Goal: Information Seeking & Learning: Learn about a topic

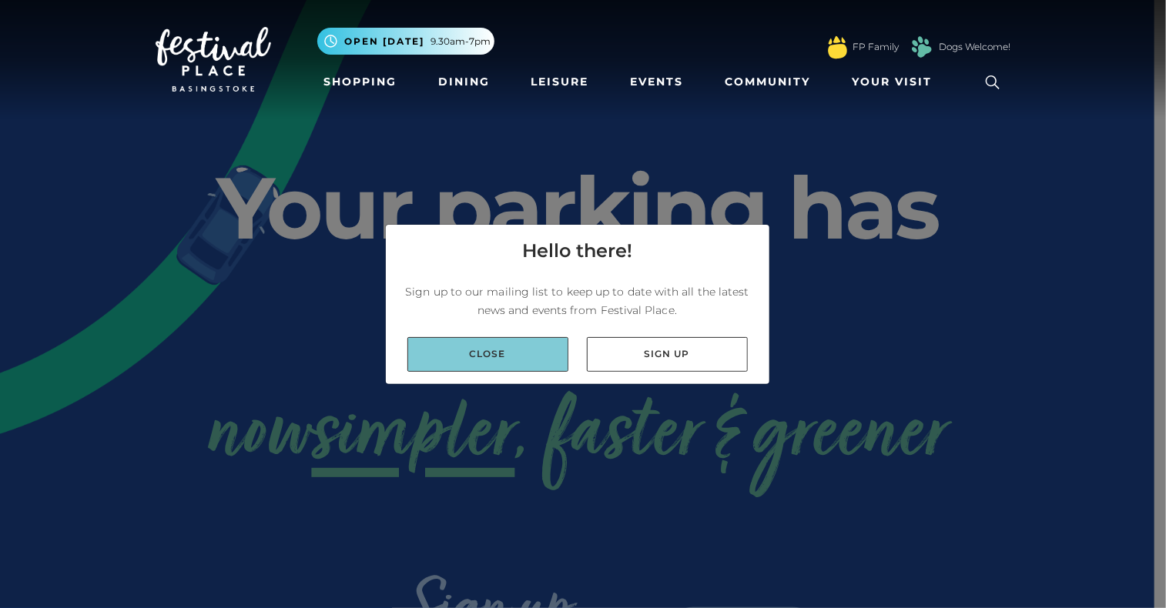
click at [530, 362] on link "Close" at bounding box center [487, 354] width 161 height 35
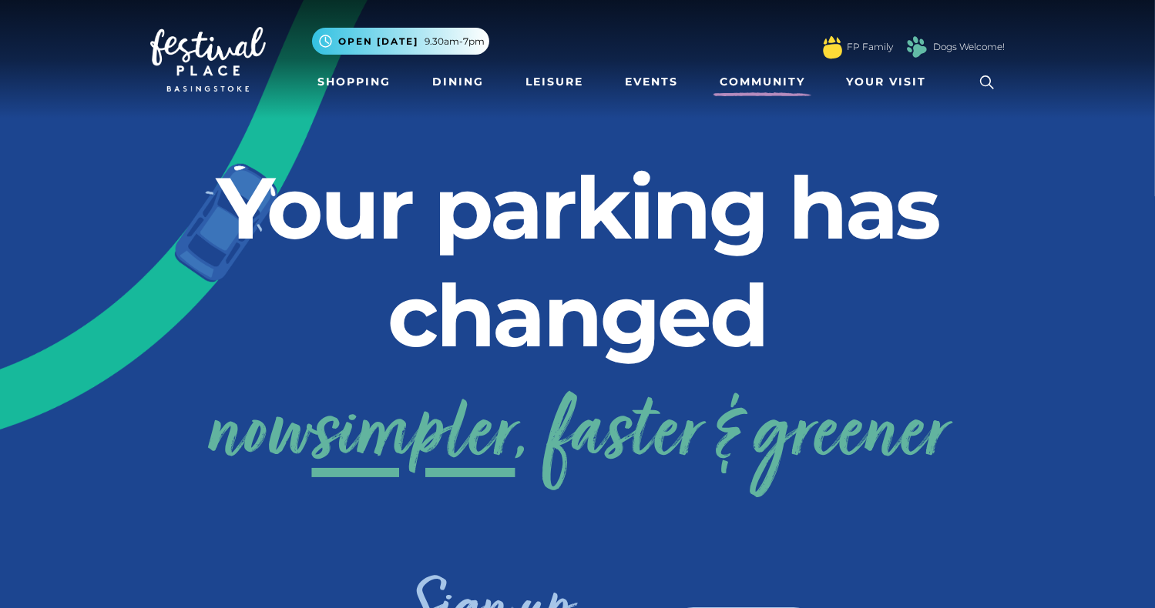
click at [747, 79] on link "Community" at bounding box center [762, 82] width 98 height 28
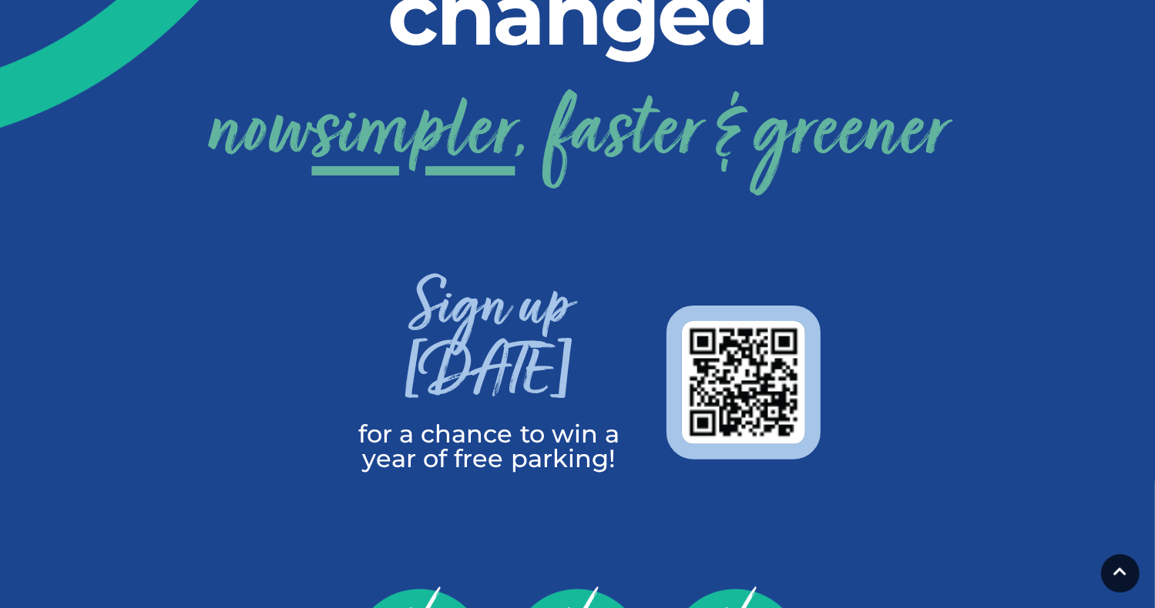
scroll to position [385, 0]
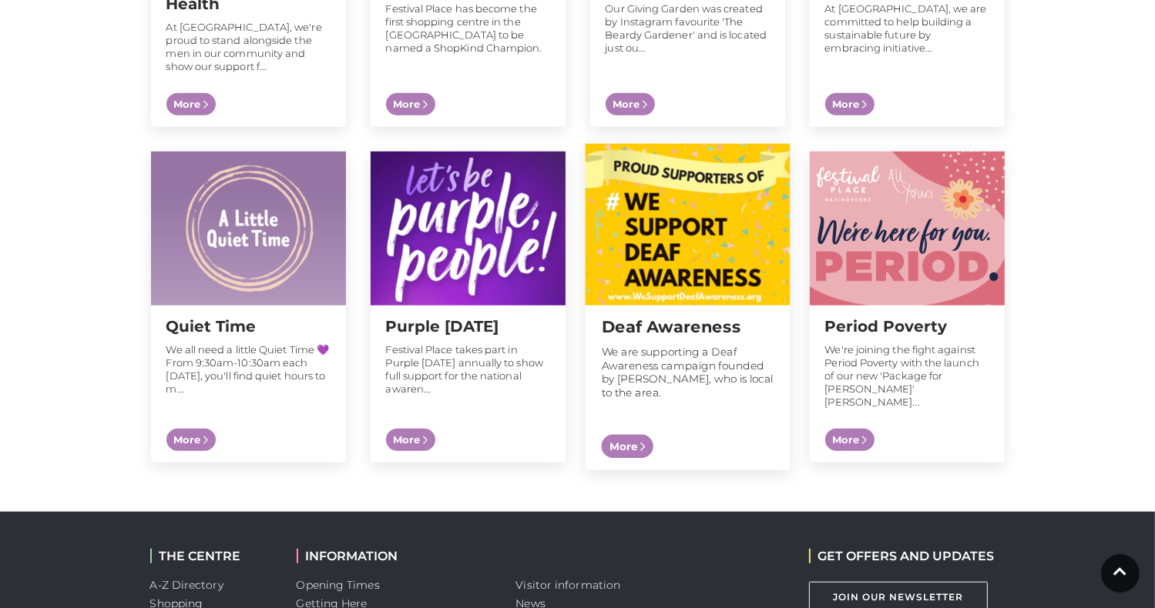
scroll to position [1717, 0]
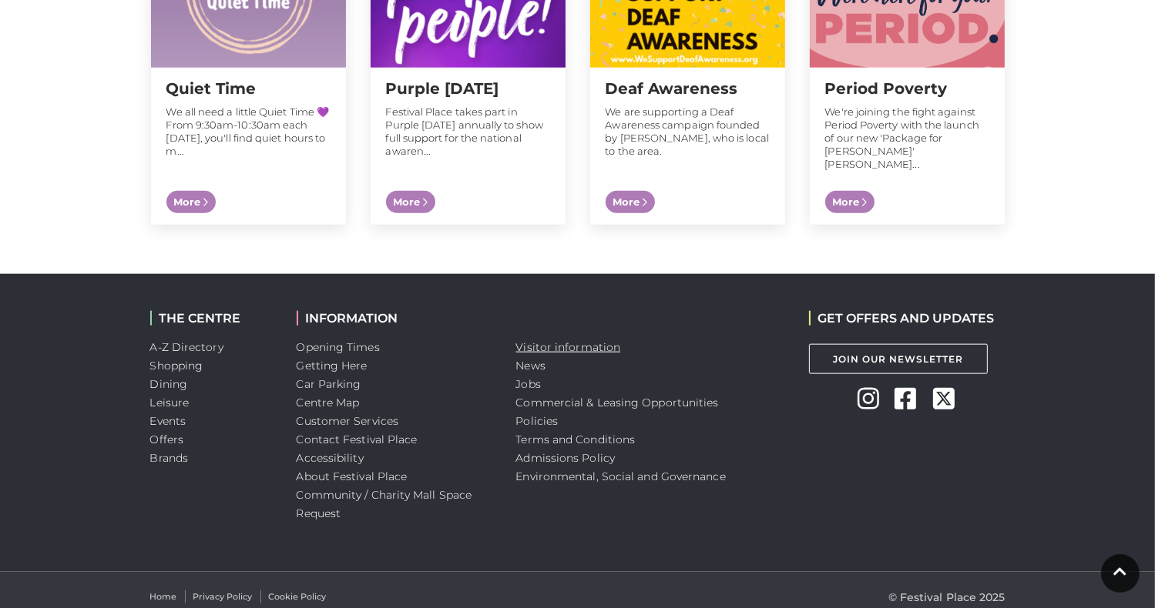
click at [575, 340] on link "Visitor information" at bounding box center [568, 347] width 105 height 14
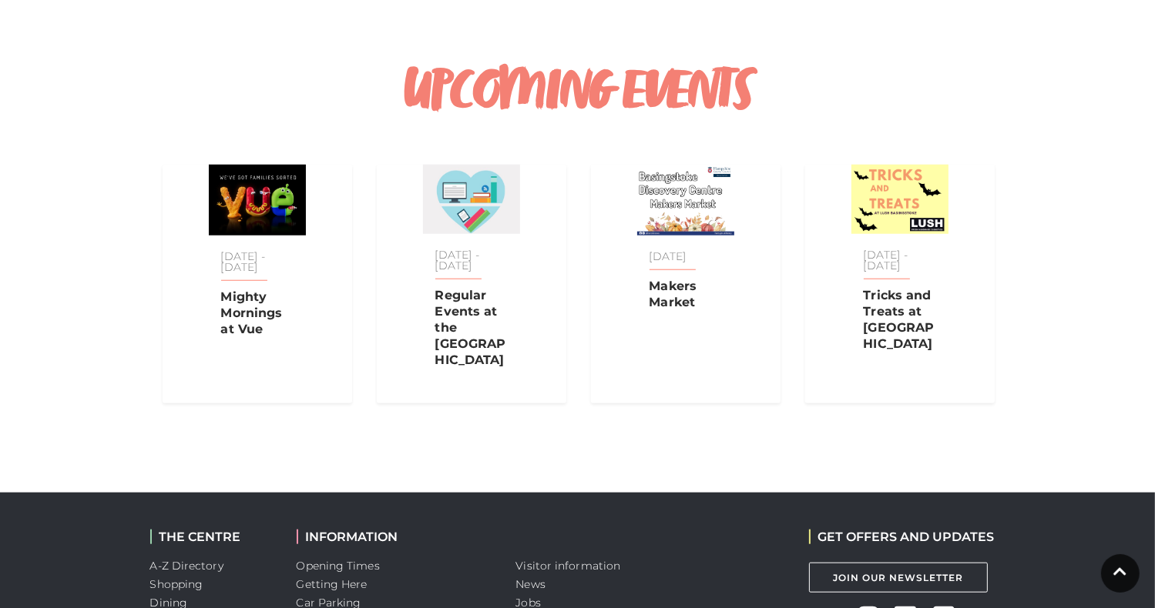
scroll to position [1618, 0]
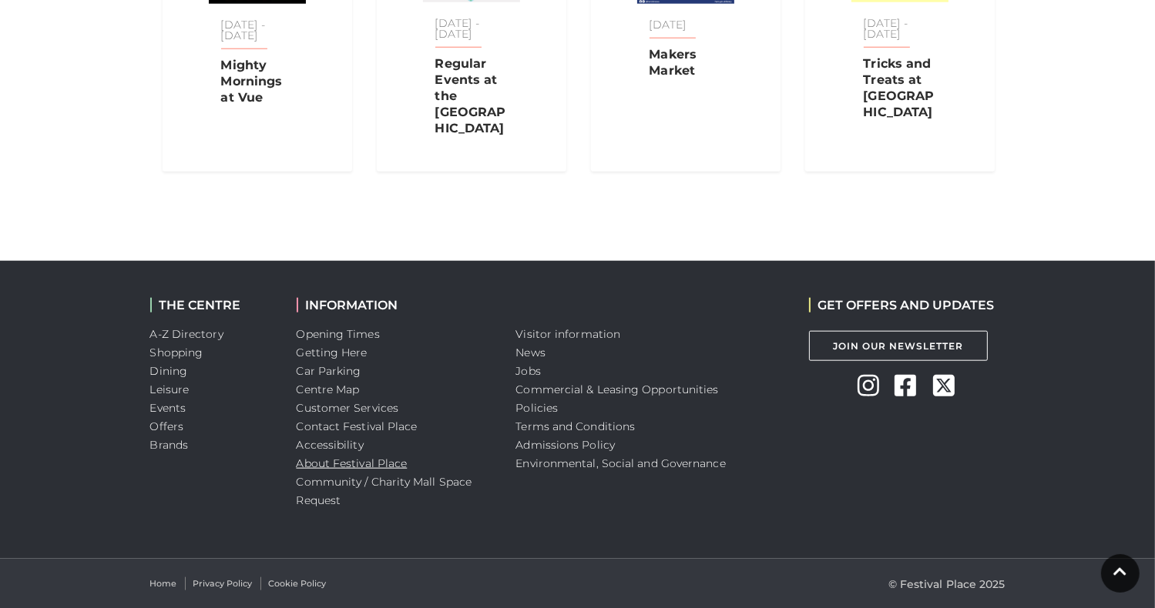
click at [327, 464] on link "About Festival Place" at bounding box center [352, 464] width 111 height 14
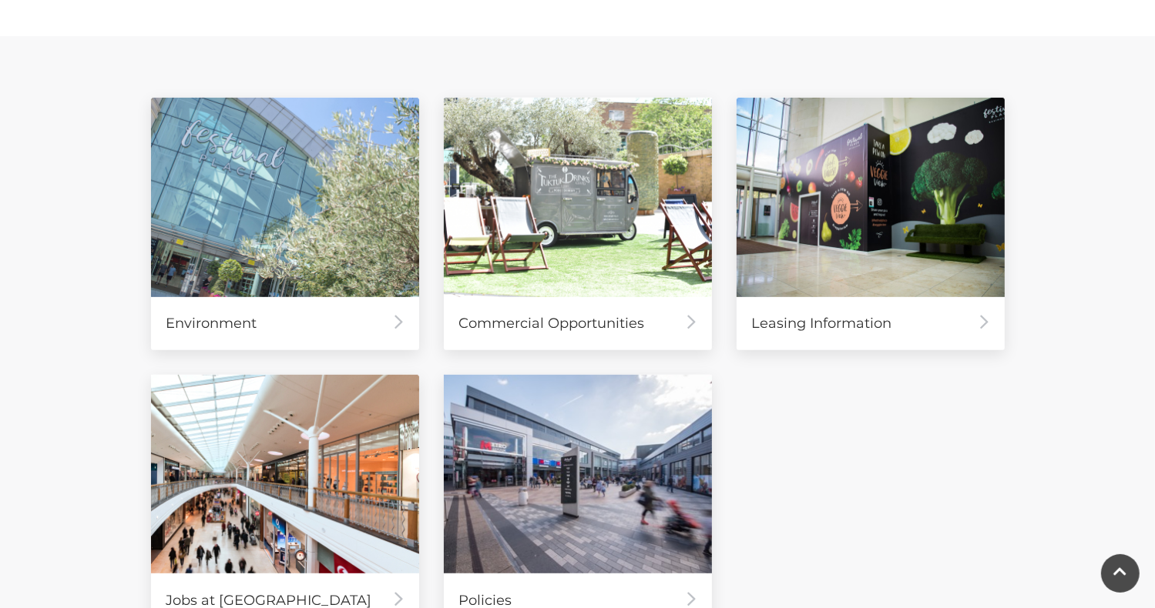
scroll to position [832, 0]
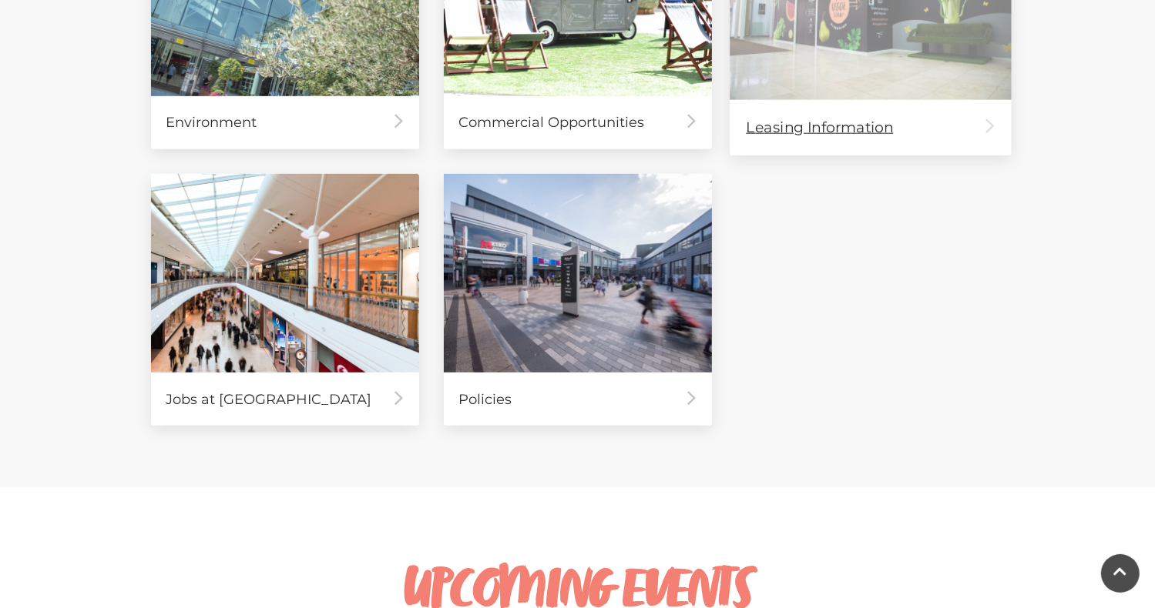
click at [872, 132] on div "Leasing Information" at bounding box center [869, 126] width 281 height 55
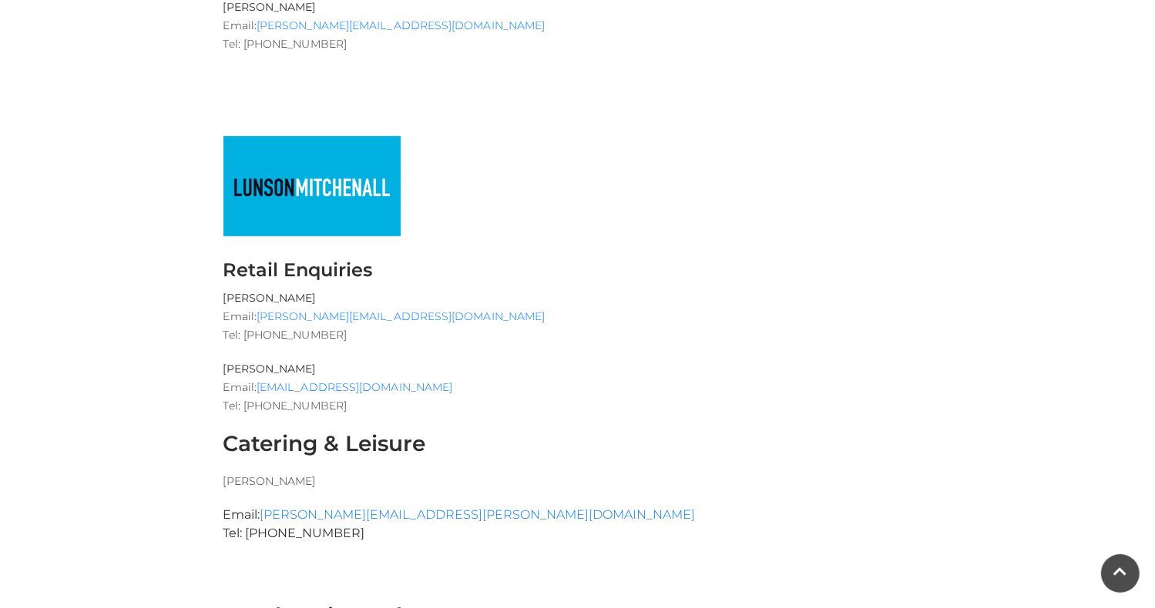
scroll to position [1463, 0]
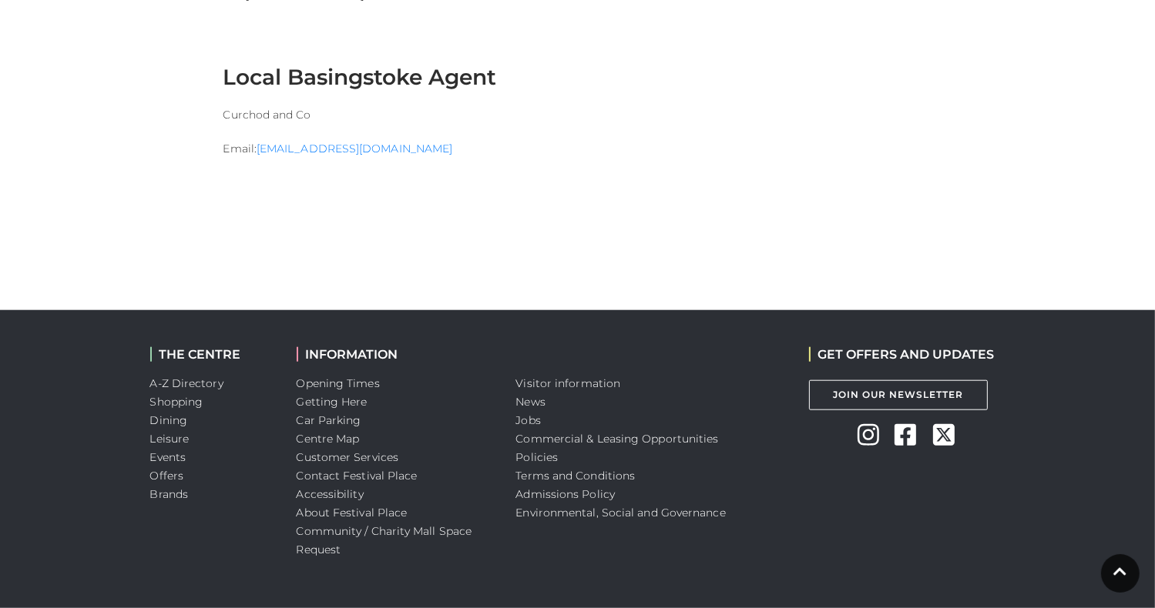
click at [568, 389] on li "Visitor information" at bounding box center [651, 383] width 270 height 18
click at [602, 392] on li "Visitor information" at bounding box center [651, 383] width 270 height 18
drag, startPoint x: 601, startPoint y: 381, endPoint x: 936, endPoint y: 18, distance: 494.4
click at [601, 381] on link "Visitor information" at bounding box center [568, 384] width 105 height 14
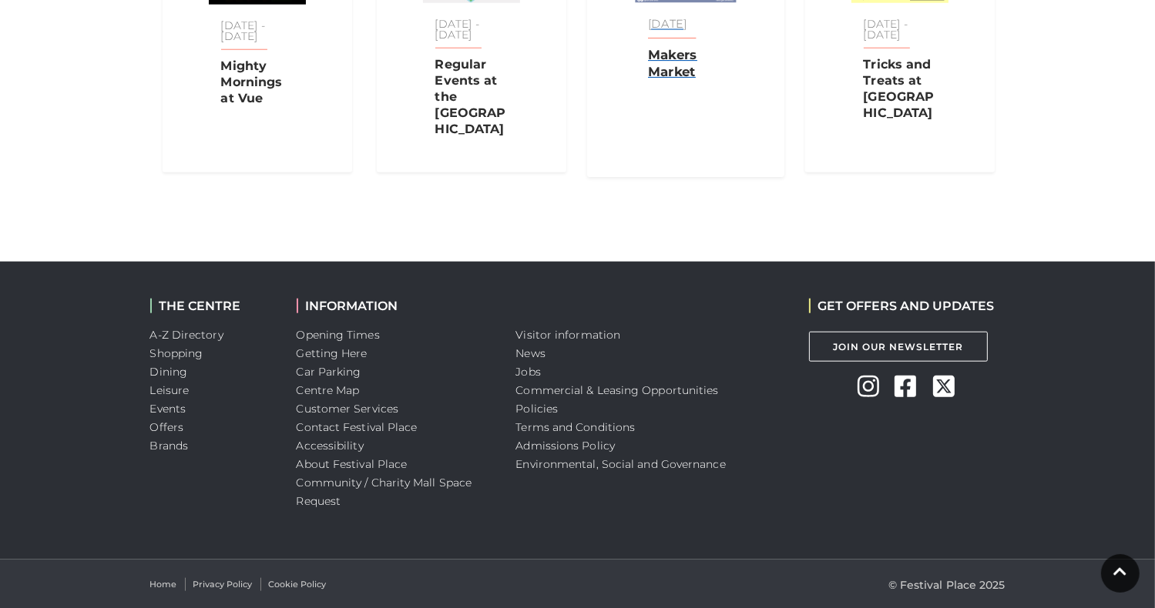
scroll to position [1618, 0]
click at [558, 394] on link "Commercial & Leasing Opportunities" at bounding box center [617, 390] width 203 height 14
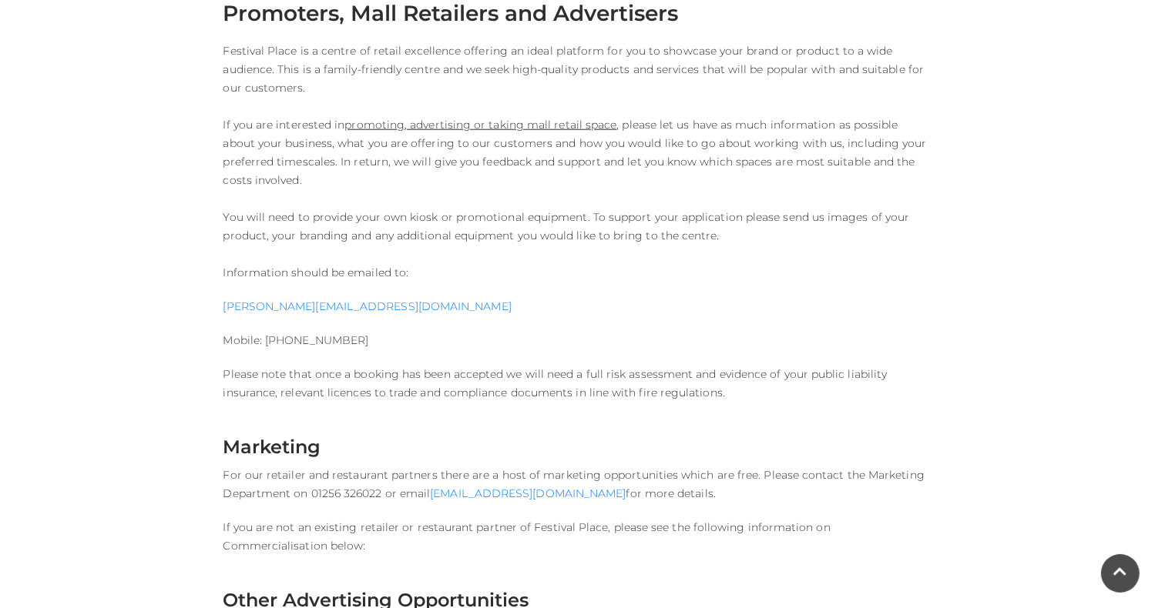
scroll to position [1617, 0]
